Goal: Transaction & Acquisition: Obtain resource

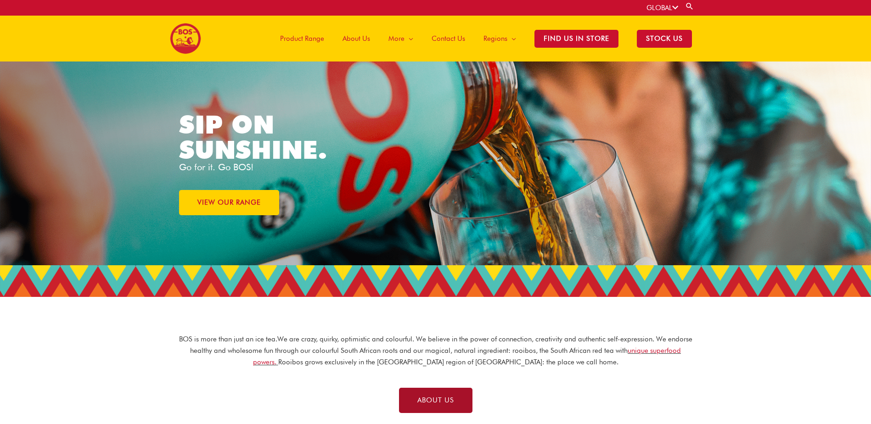
click at [453, 394] on link "ABOUT US" at bounding box center [435, 400] width 73 height 25
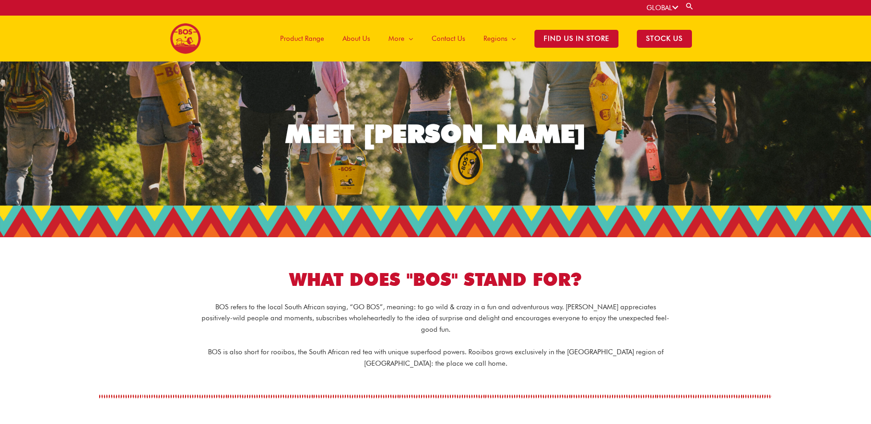
click at [307, 35] on span "Product Range" at bounding box center [302, 39] width 44 height 28
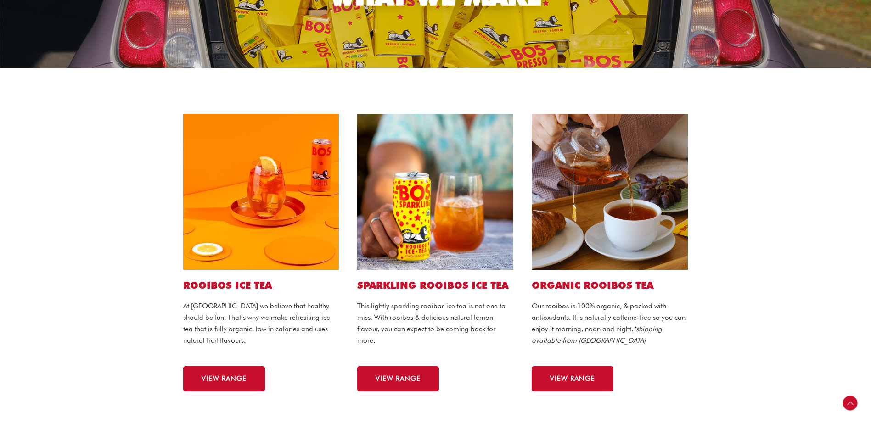
scroll to position [184, 0]
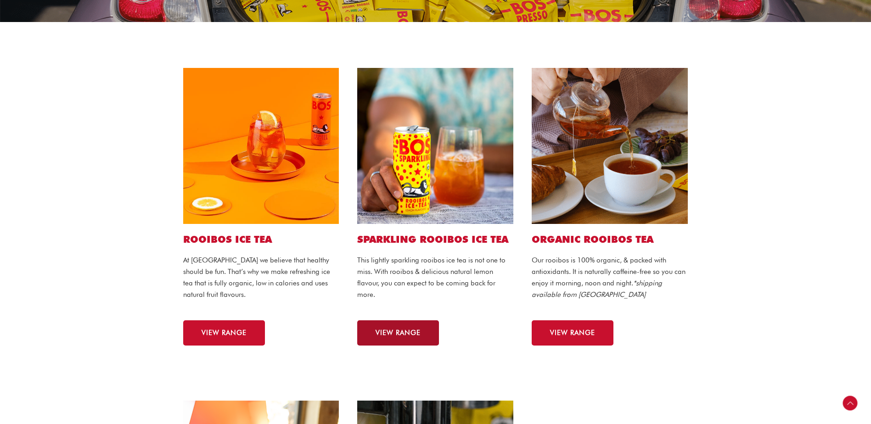
click at [418, 333] on span "VIEW RANGE" at bounding box center [398, 333] width 45 height 7
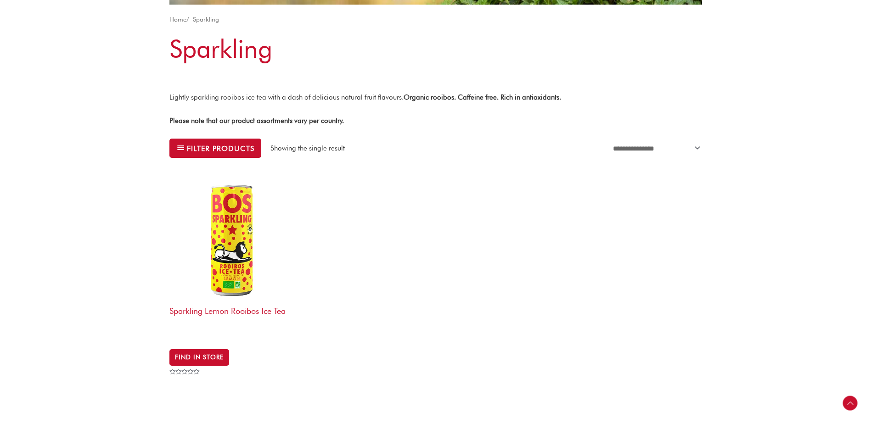
scroll to position [230, 0]
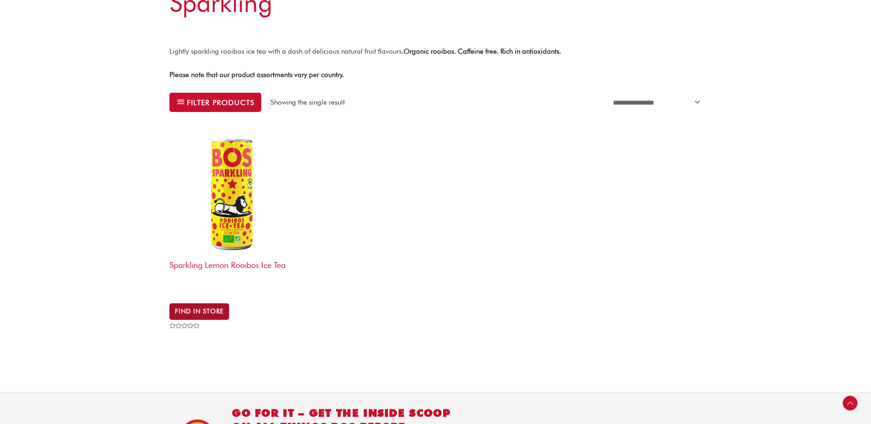
click at [220, 309] on link "Find in Store" at bounding box center [200, 312] width 60 height 17
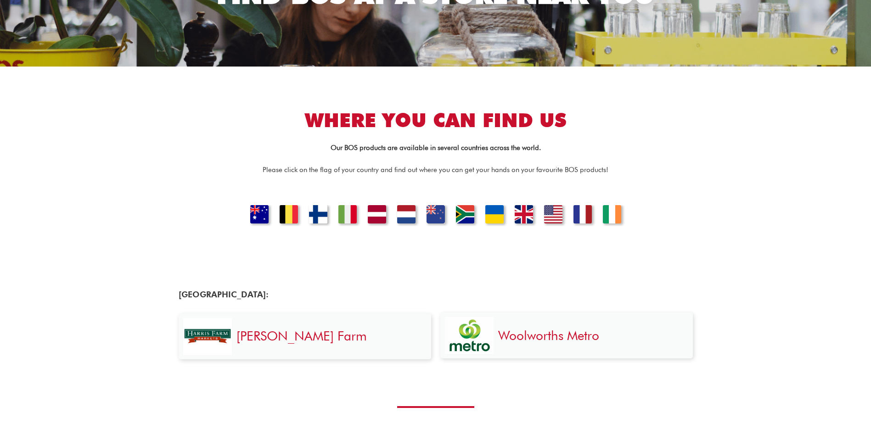
scroll to position [230, 0]
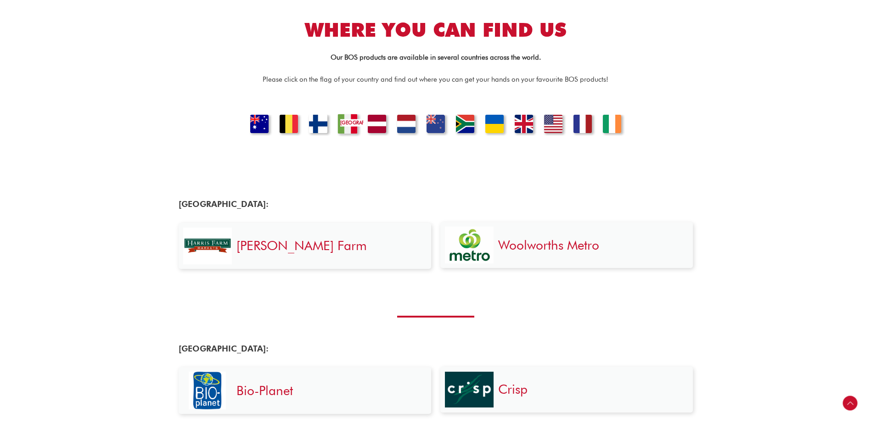
click at [334, 130] on link "ITALY" at bounding box center [347, 125] width 31 height 23
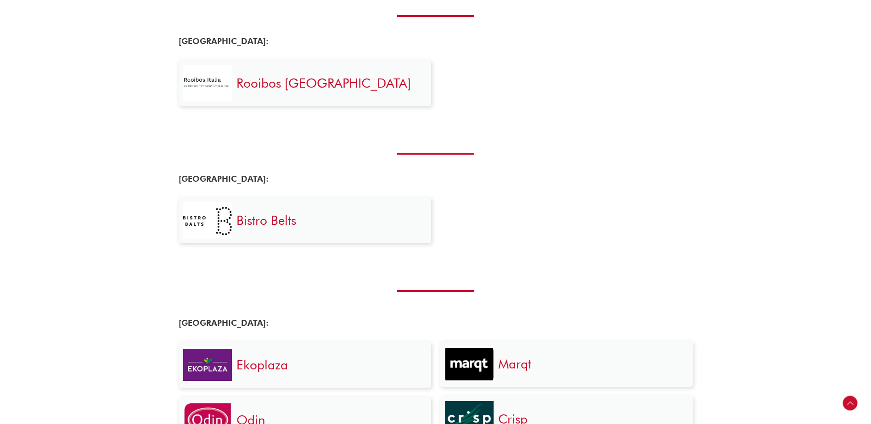
scroll to position [815, 0]
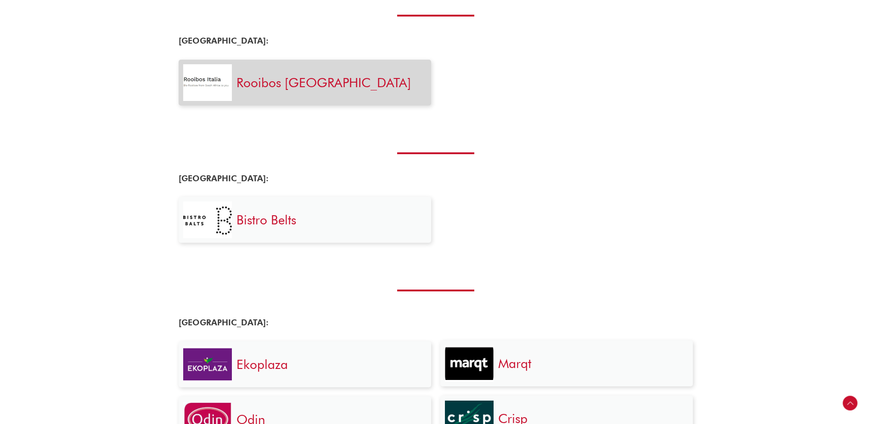
click at [298, 84] on link "Rooibos Italia" at bounding box center [324, 83] width 175 height 16
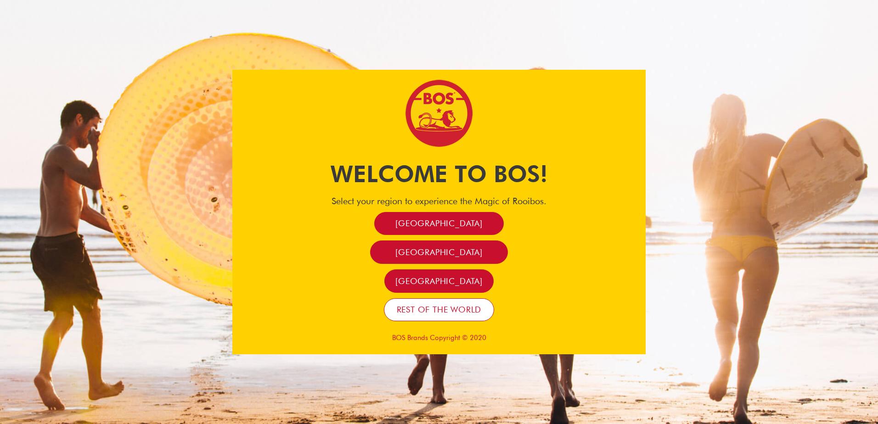
click at [472, 304] on link "Rest of the world" at bounding box center [439, 310] width 111 height 23
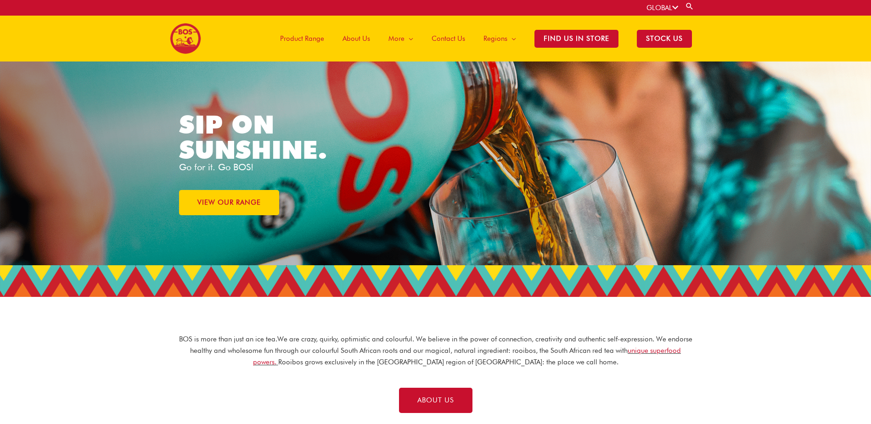
click at [299, 36] on span "Product Range" at bounding box center [302, 39] width 44 height 28
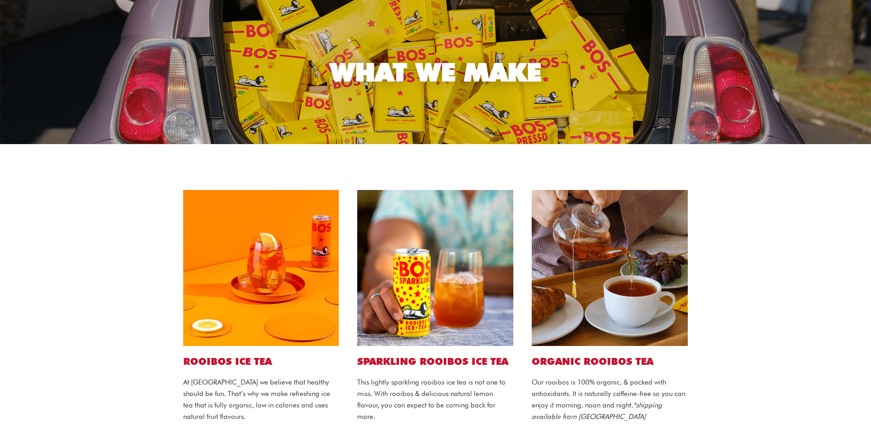
scroll to position [113, 0]
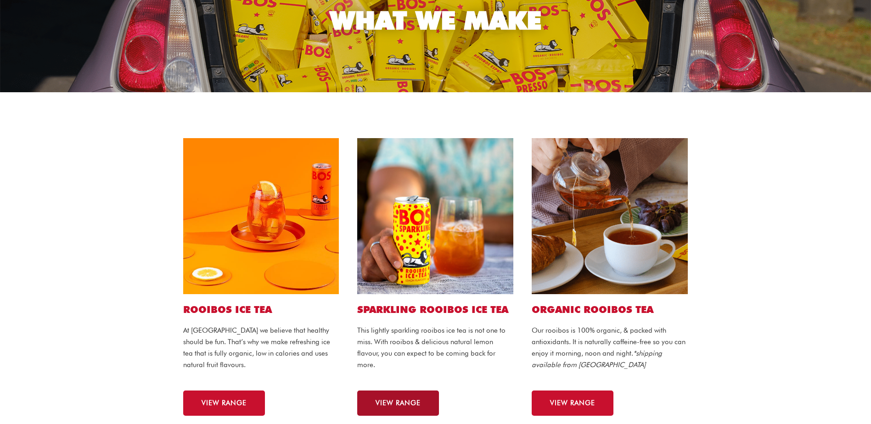
click at [388, 407] on link "VIEW RANGE" at bounding box center [398, 403] width 82 height 25
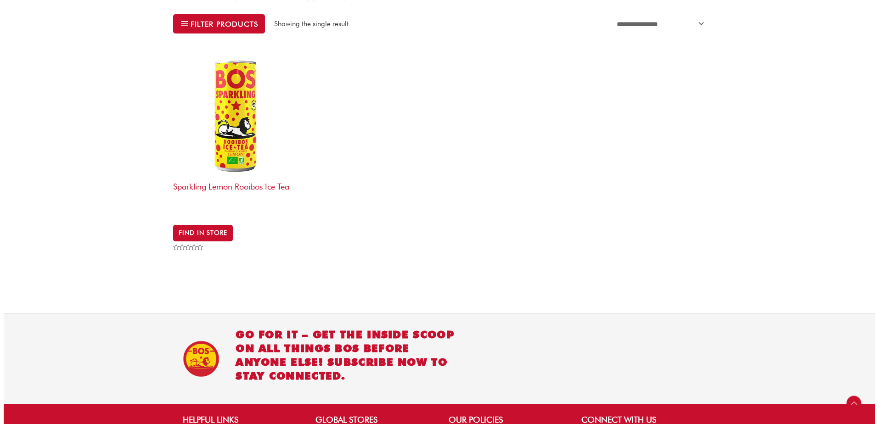
scroll to position [289, 0]
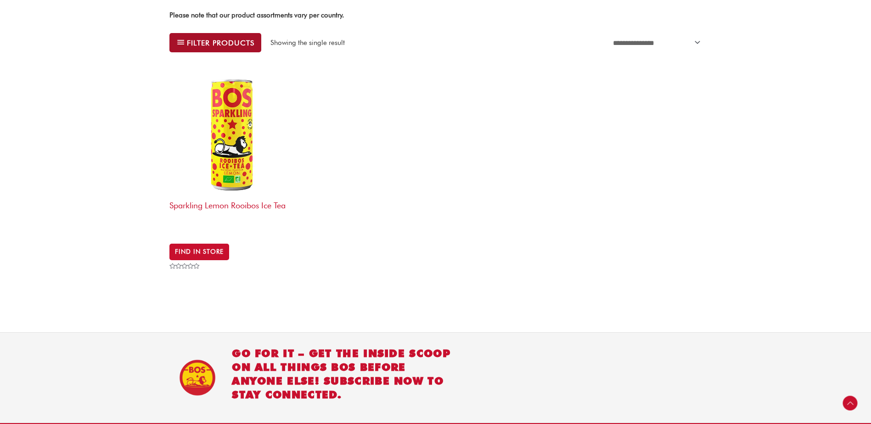
click at [192, 40] on span "Filter products" at bounding box center [221, 43] width 68 height 7
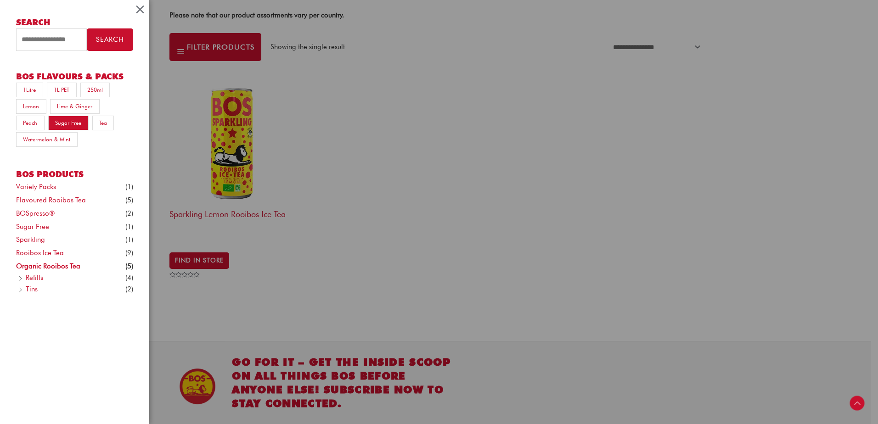
click at [72, 126] on link "Sugar Free" at bounding box center [68, 123] width 40 height 15
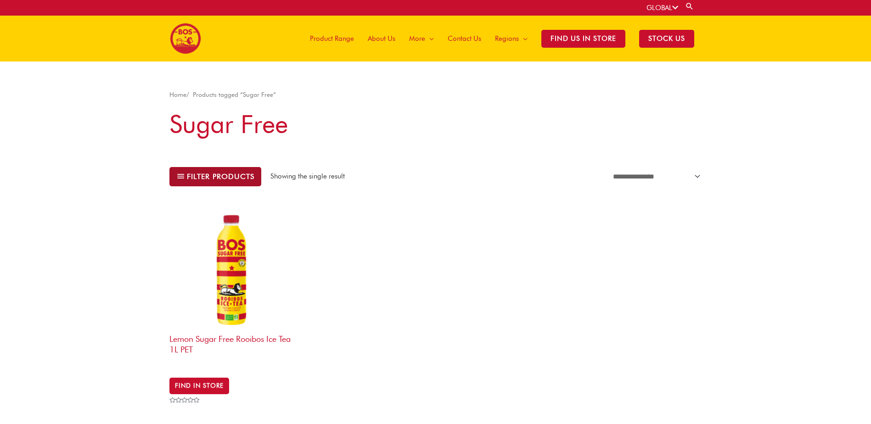
click at [181, 175] on span at bounding box center [179, 177] width 7 height 10
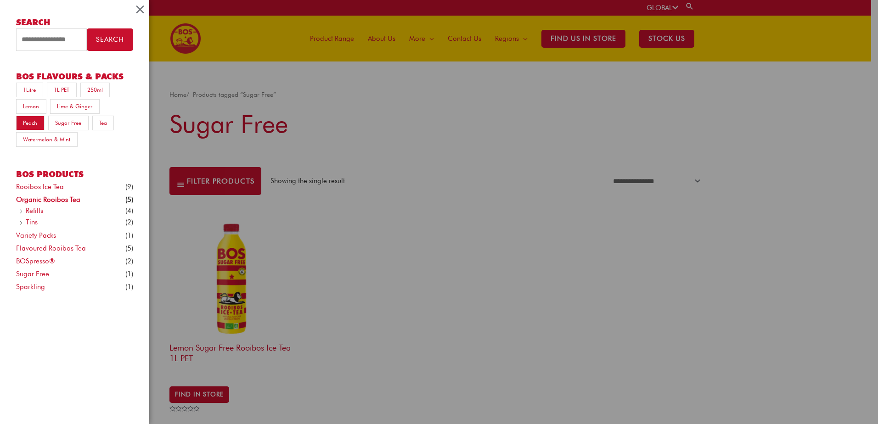
click at [33, 120] on link "Peach" at bounding box center [30, 123] width 28 height 15
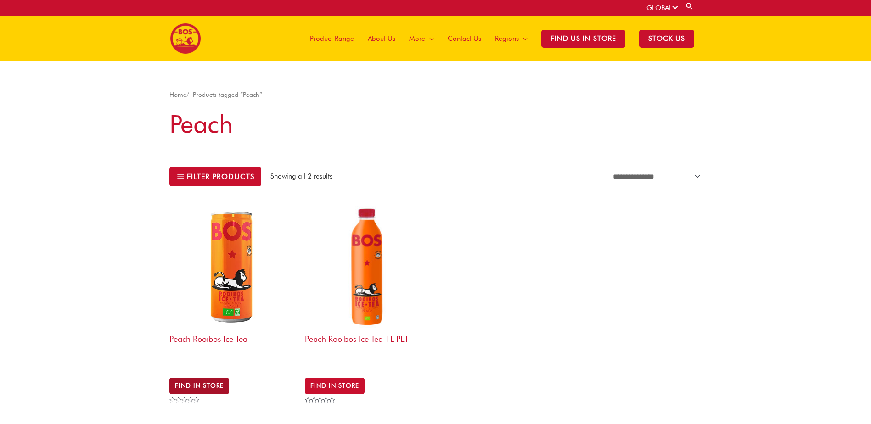
click at [207, 380] on link "Find in Store" at bounding box center [200, 386] width 60 height 17
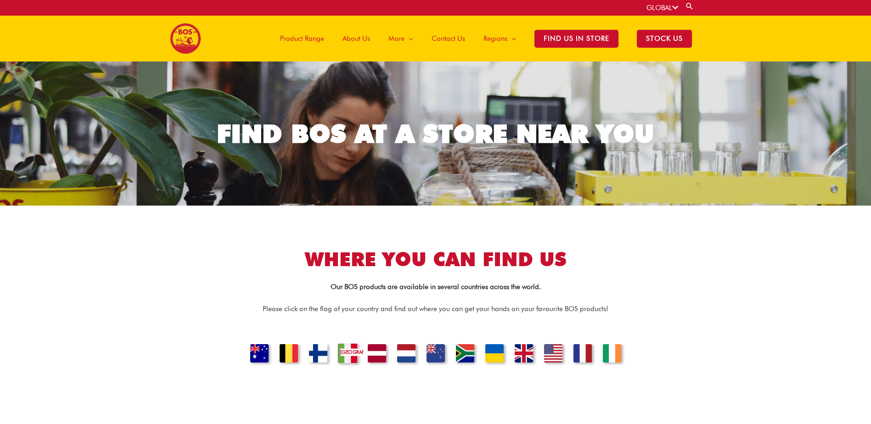
click at [353, 352] on link "[GEOGRAPHIC_DATA]" at bounding box center [347, 355] width 31 height 23
